Goal: Task Accomplishment & Management: Manage account settings

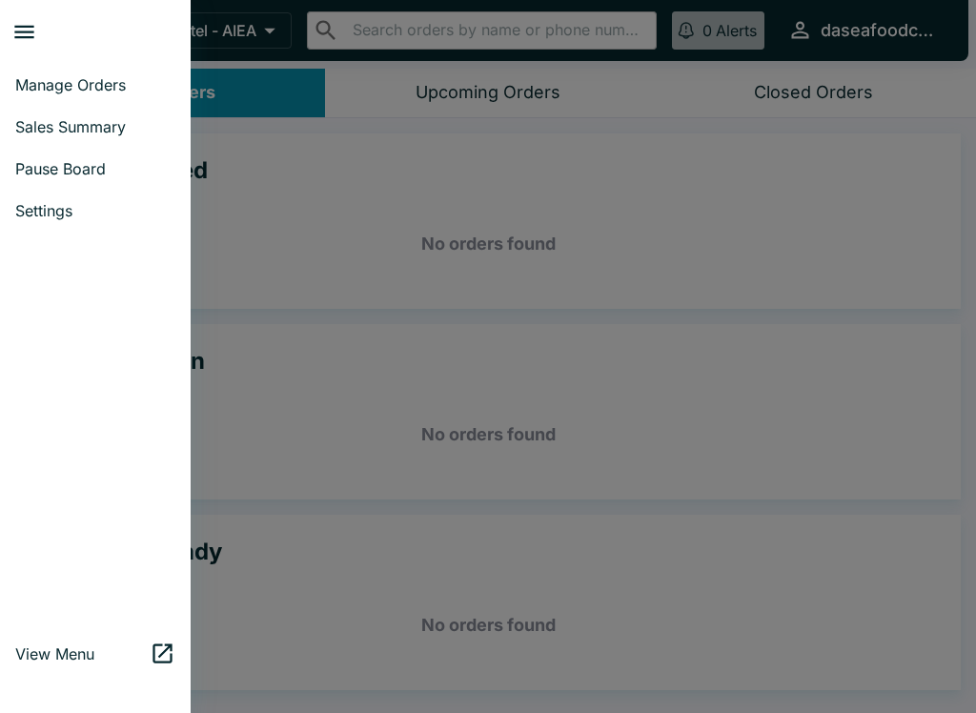
click at [67, 134] on span "Sales Summary" at bounding box center [95, 126] width 160 height 19
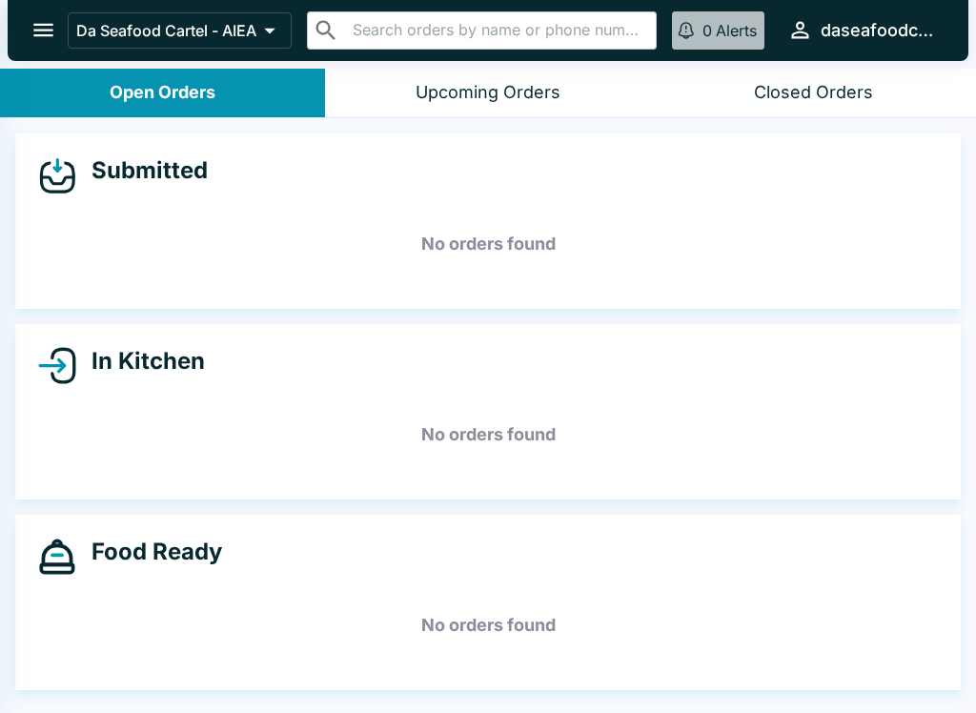
select select "03:00"
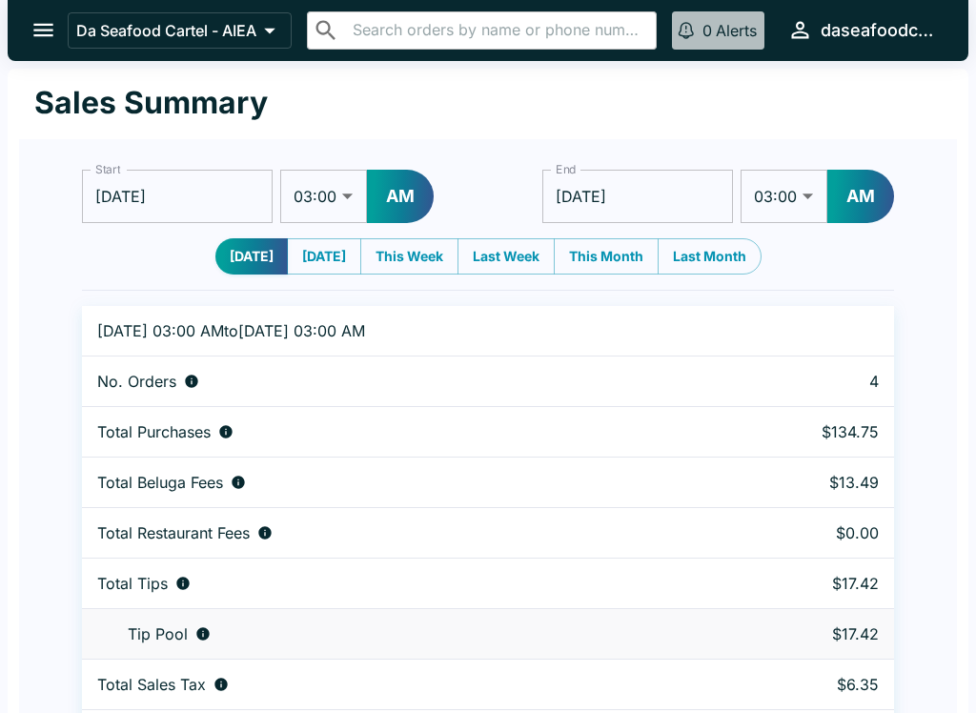
click at [30, 17] on button "open drawer" at bounding box center [43, 30] width 49 height 49
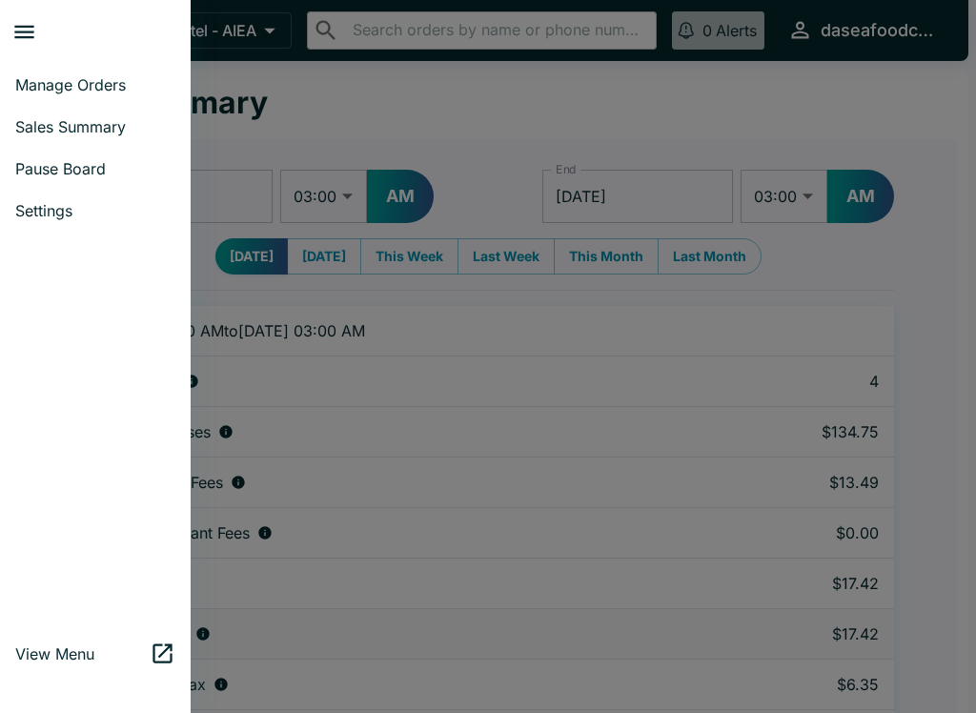
click at [99, 74] on link "Manage Orders" at bounding box center [95, 85] width 191 height 42
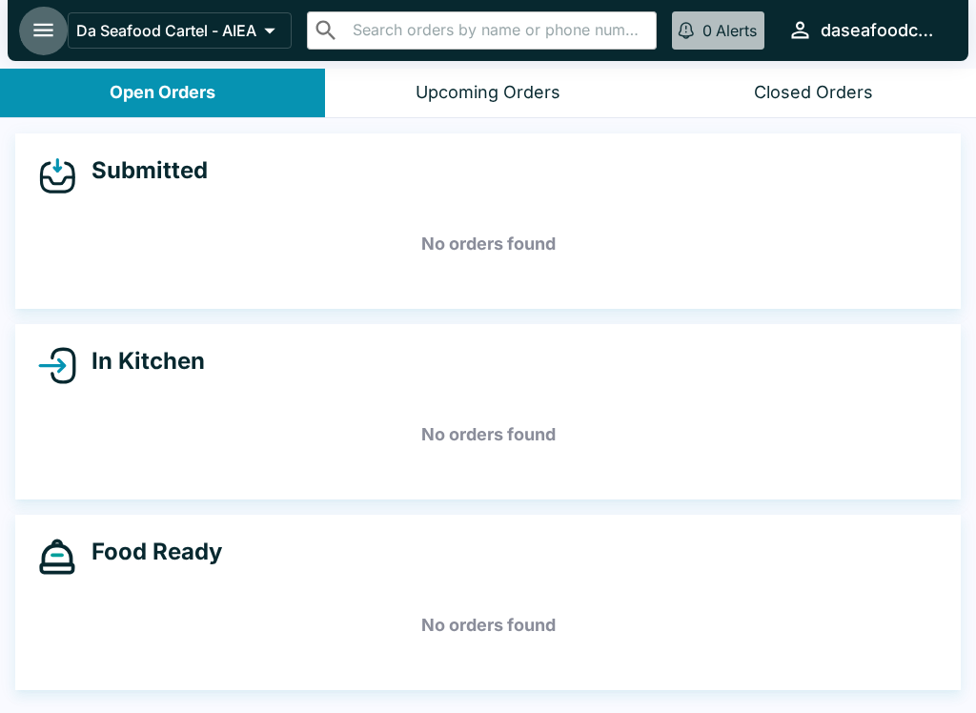
click at [53, 36] on icon "open drawer" at bounding box center [44, 30] width 26 height 26
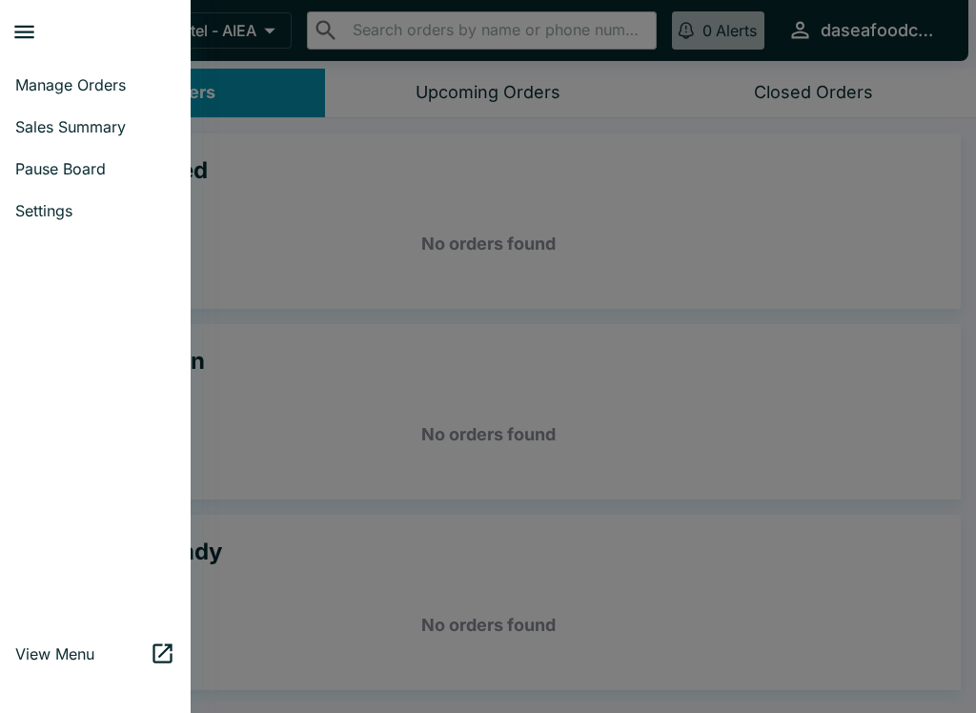
click at [112, 133] on span "Sales Summary" at bounding box center [95, 126] width 160 height 19
select select "03:00"
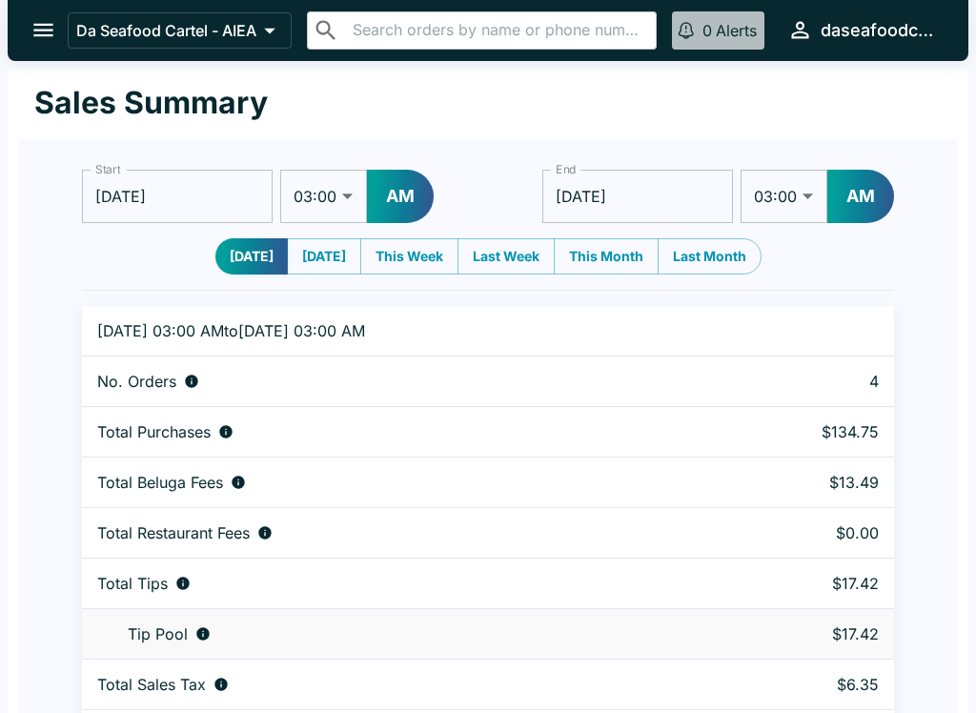
click at [33, 41] on icon "open drawer" at bounding box center [44, 30] width 26 height 26
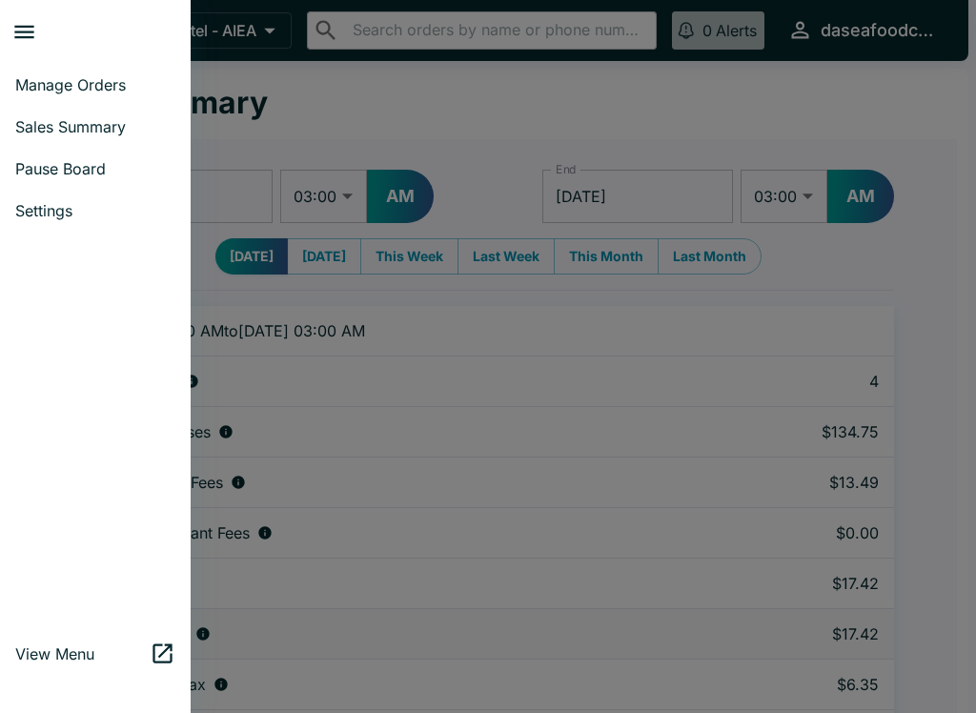
click at [117, 94] on link "Manage Orders" at bounding box center [95, 85] width 191 height 42
